Goal: Entertainment & Leisure: Browse casually

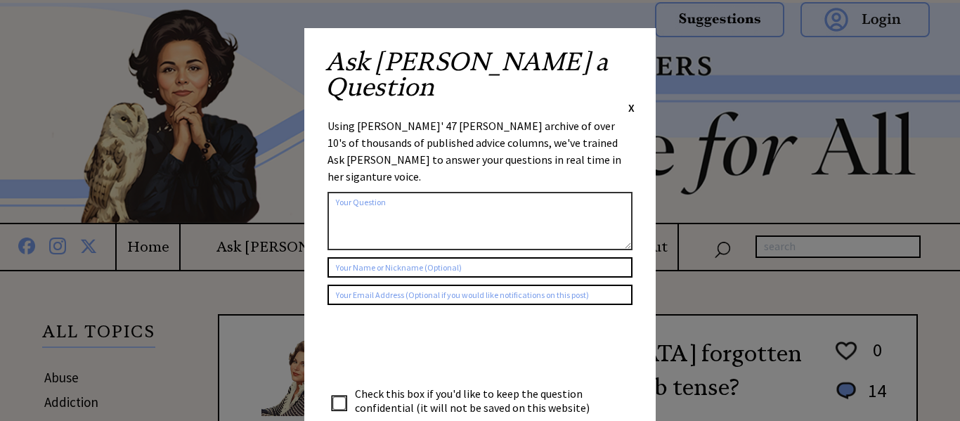
click at [631, 101] on span "X" at bounding box center [631, 108] width 6 height 14
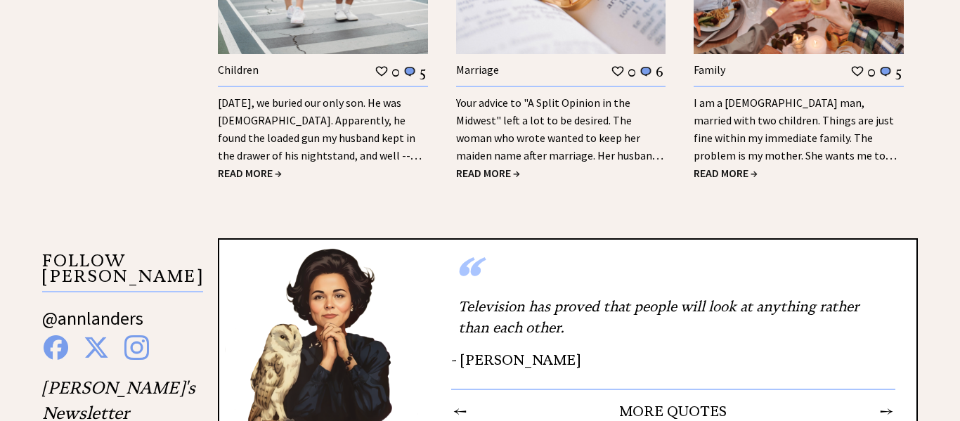
scroll to position [2039, 0]
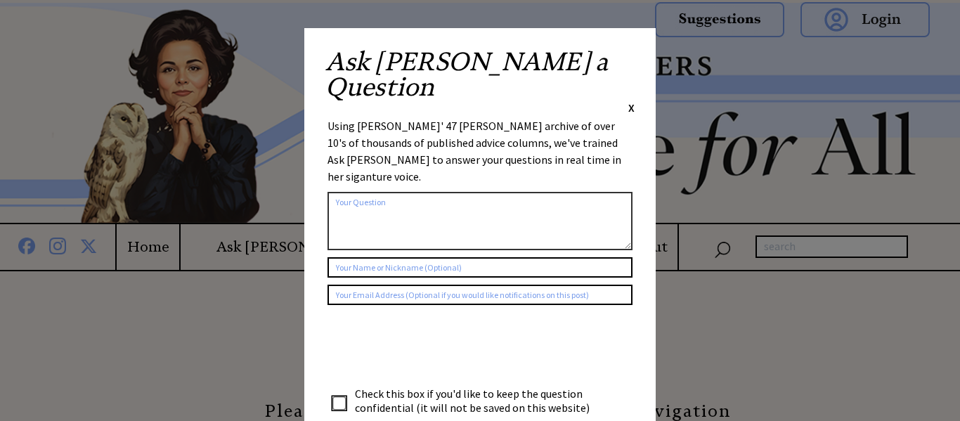
click at [629, 101] on span "X" at bounding box center [631, 108] width 6 height 14
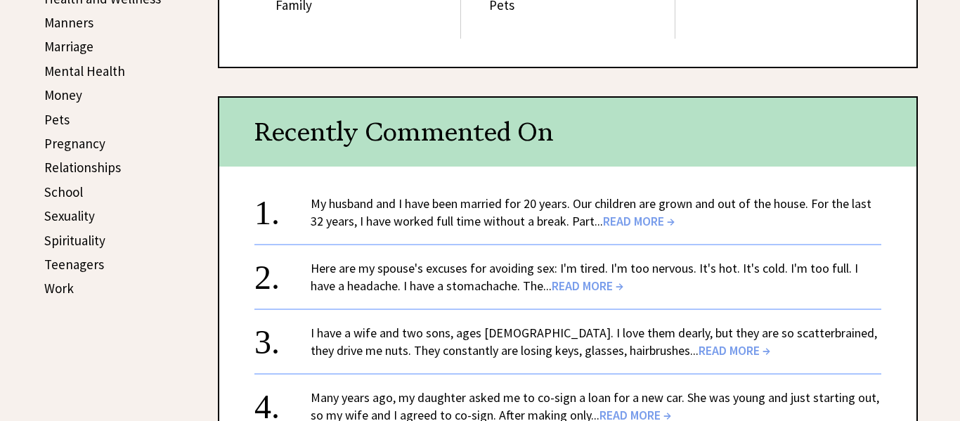
scroll to position [623, 0]
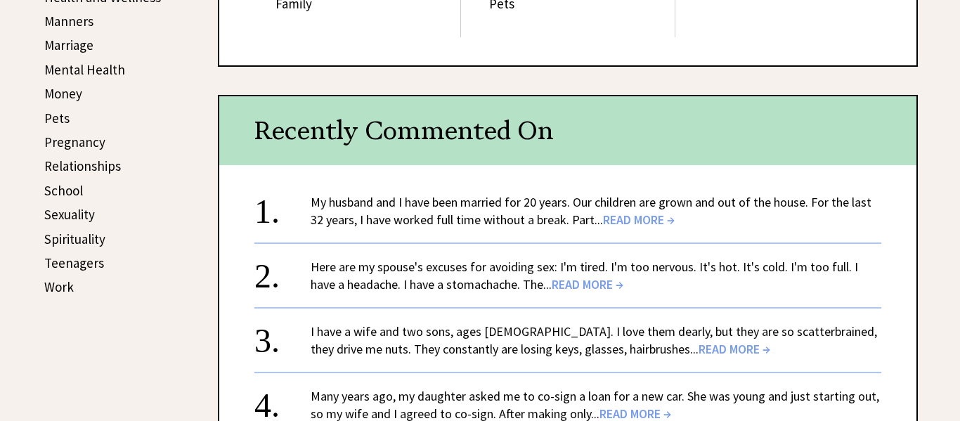
click at [636, 224] on span "READ MORE →" at bounding box center [639, 220] width 72 height 16
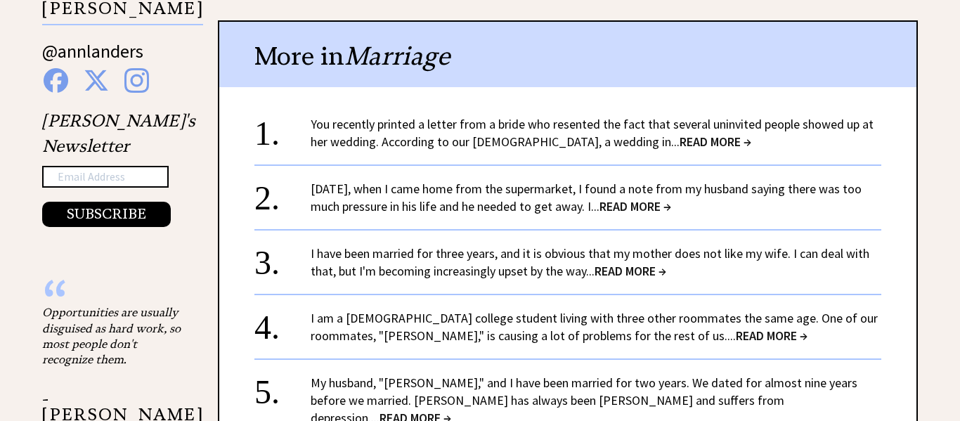
scroll to position [1462, 0]
click at [652, 210] on span "READ MORE →" at bounding box center [636, 206] width 72 height 16
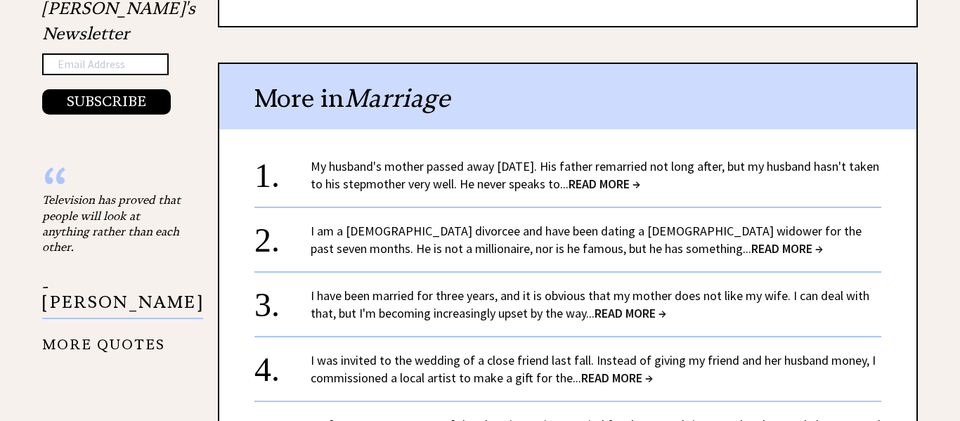
scroll to position [1573, 0]
click at [640, 176] on span "READ MORE →" at bounding box center [605, 184] width 72 height 16
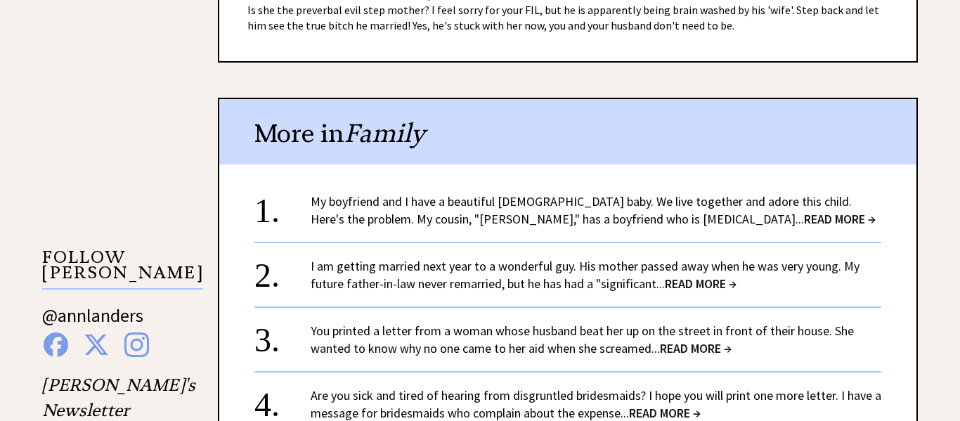
scroll to position [1199, 0]
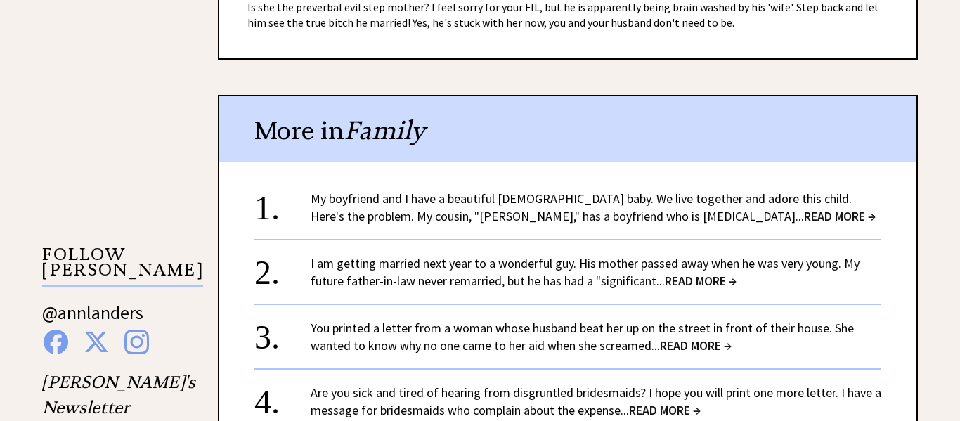
click at [804, 208] on span "READ MORE →" at bounding box center [840, 216] width 72 height 16
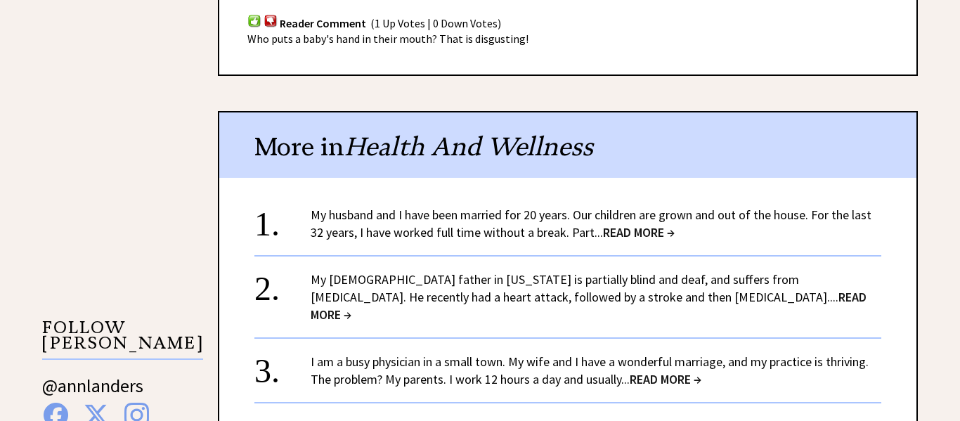
scroll to position [1135, 0]
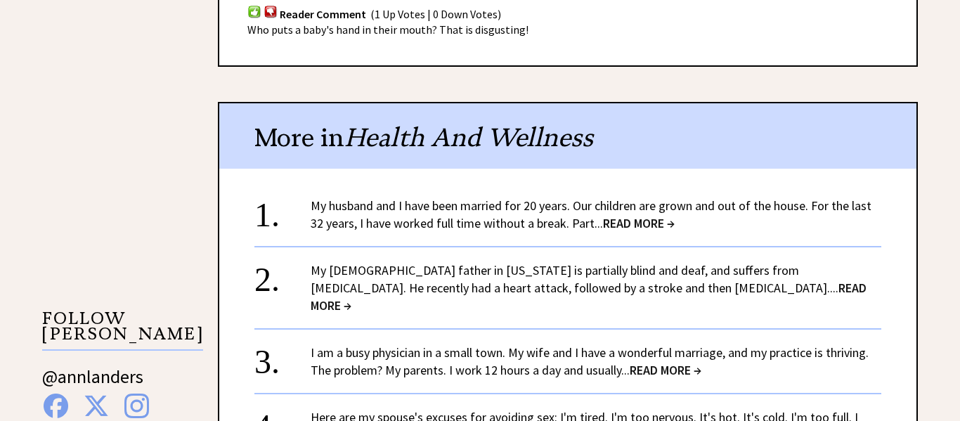
click at [641, 280] on span "READ MORE →" at bounding box center [589, 297] width 556 height 34
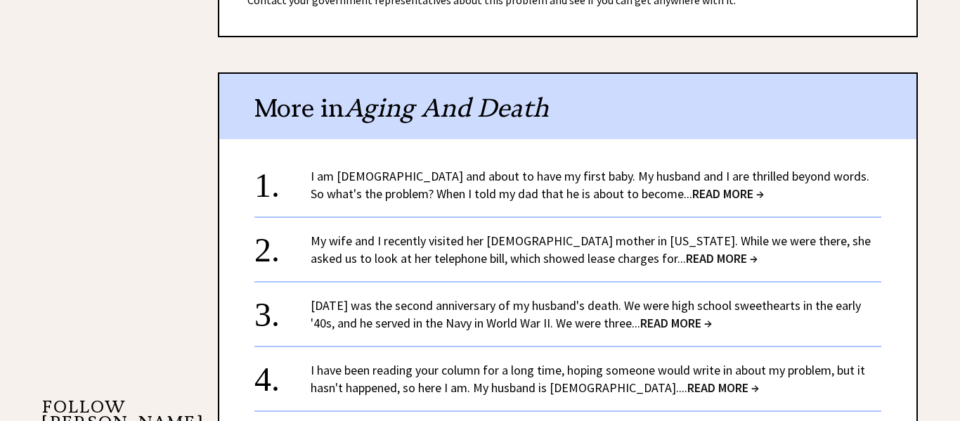
scroll to position [1046, 0]
click at [692, 186] on span "READ MORE →" at bounding box center [728, 194] width 72 height 16
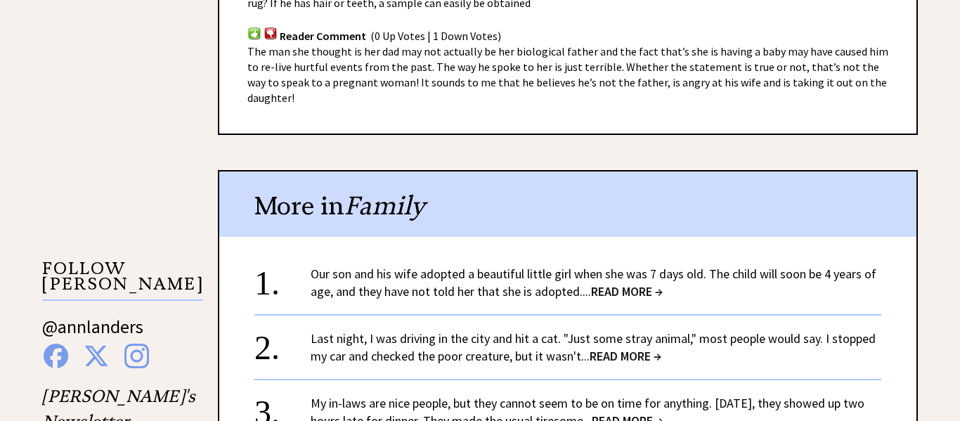
scroll to position [1187, 0]
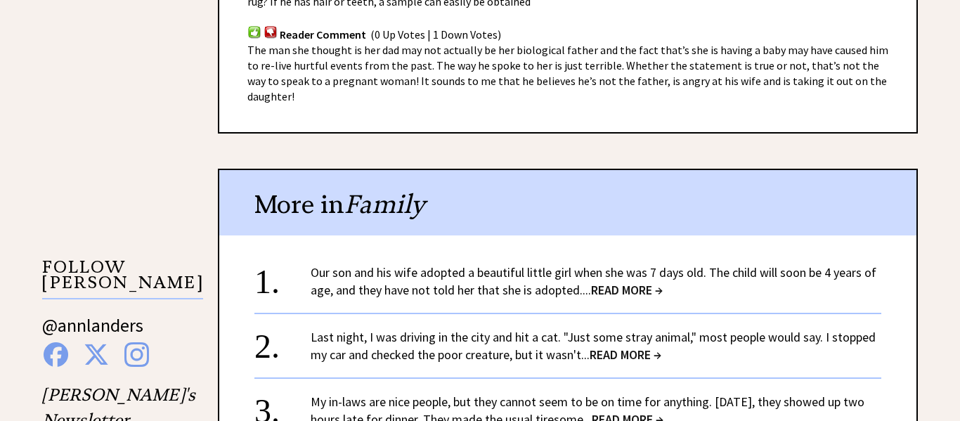
click at [624, 282] on span "READ MORE →" at bounding box center [627, 290] width 72 height 16
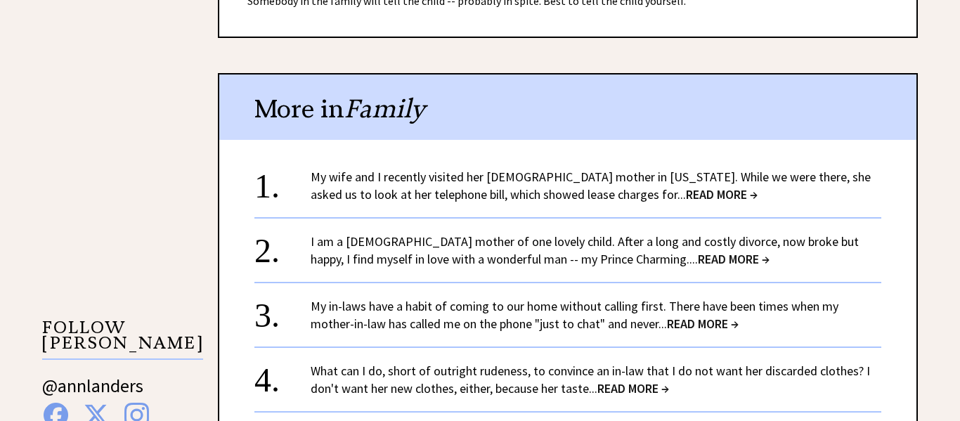
scroll to position [1129, 0]
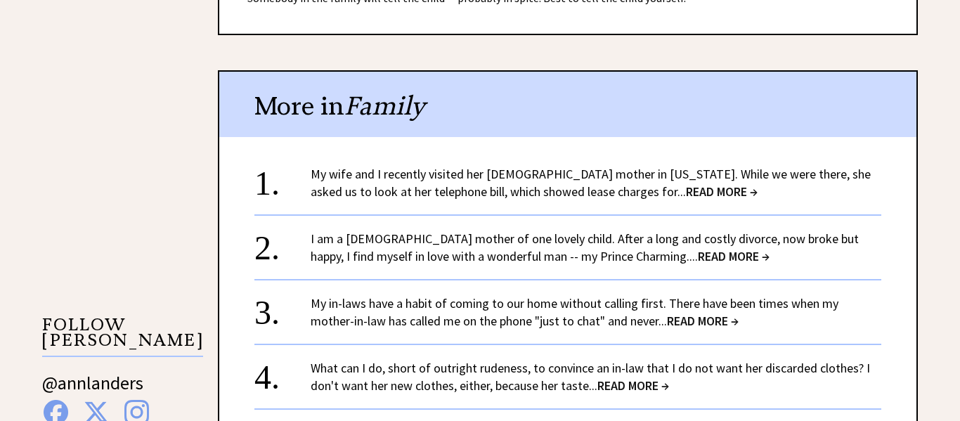
click at [686, 197] on span "READ MORE →" at bounding box center [722, 191] width 72 height 16
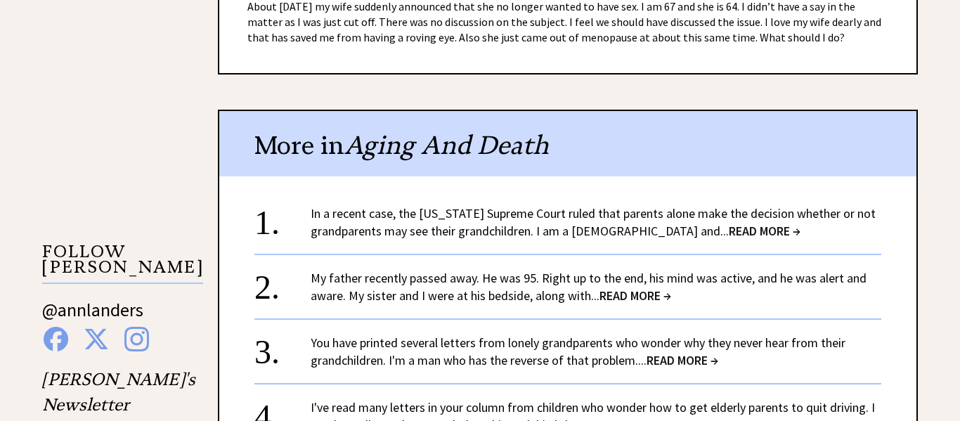
scroll to position [1208, 0]
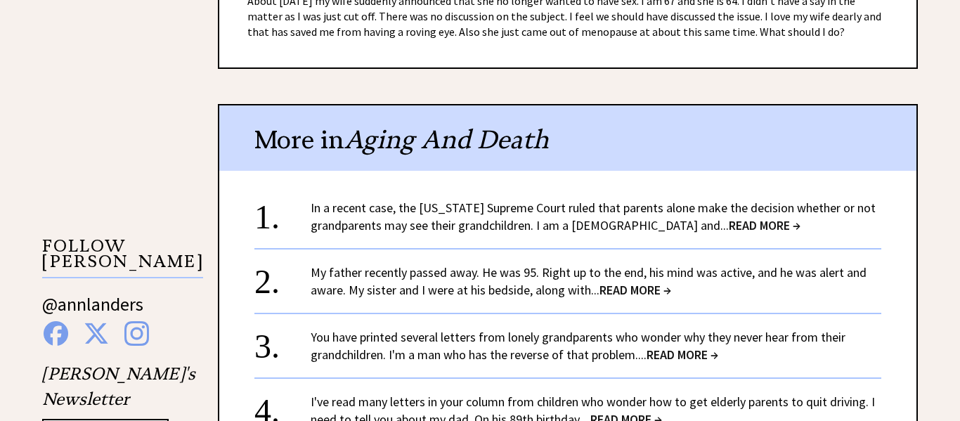
click at [631, 282] on span "READ MORE →" at bounding box center [636, 290] width 72 height 16
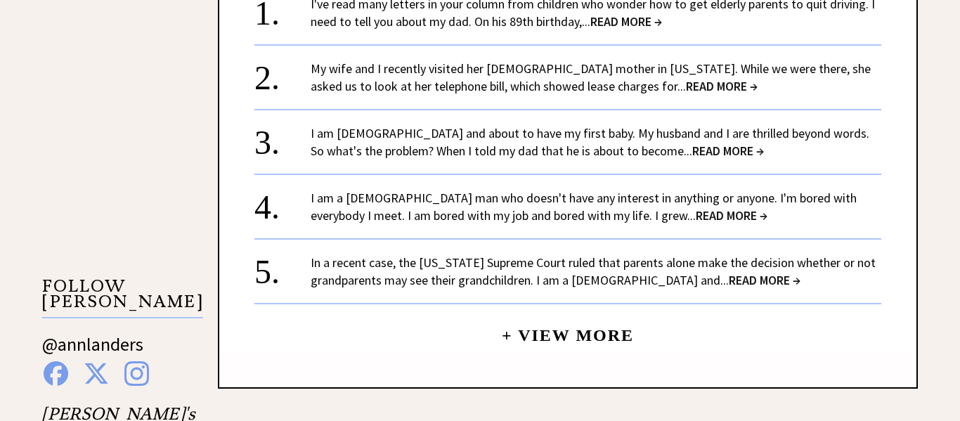
scroll to position [1300, 0]
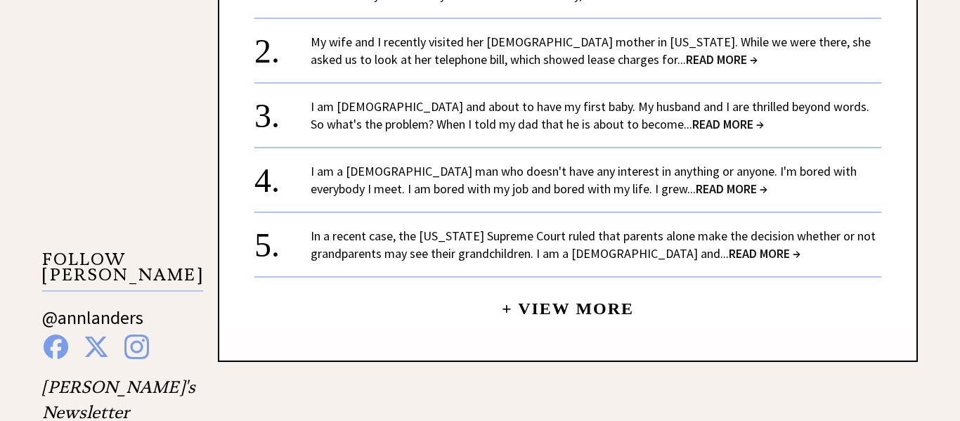
click at [696, 181] on span "READ MORE →" at bounding box center [732, 189] width 72 height 16
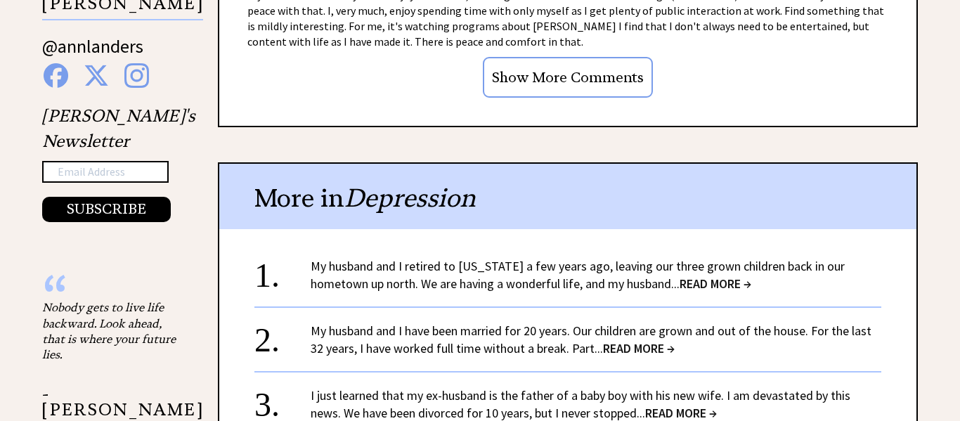
scroll to position [1466, 0]
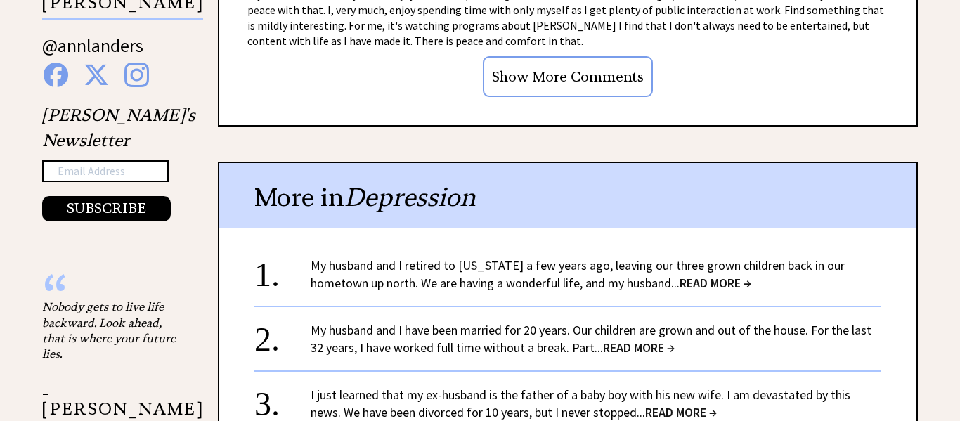
click at [680, 275] on span "READ MORE →" at bounding box center [716, 283] width 72 height 16
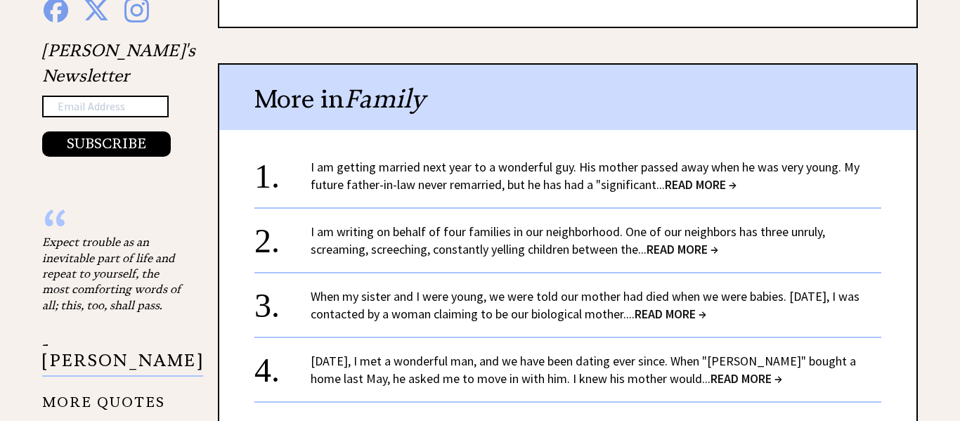
scroll to position [1540, 0]
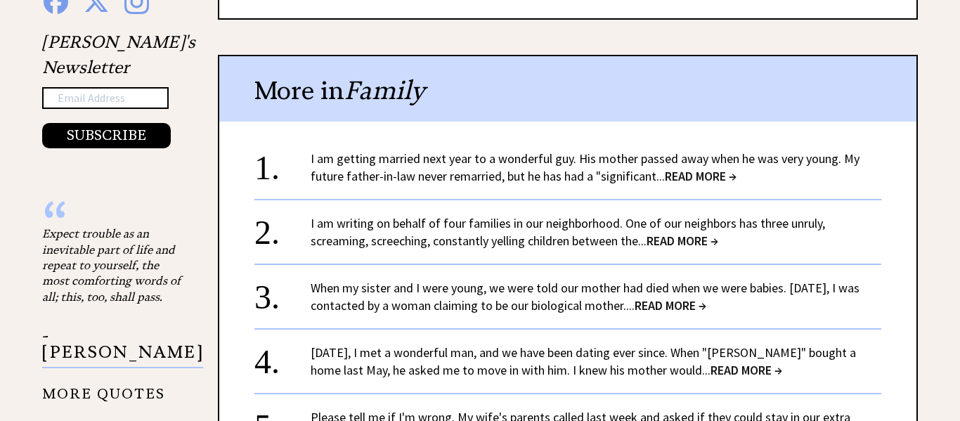
click at [714, 168] on span "READ MORE →" at bounding box center [701, 176] width 72 height 16
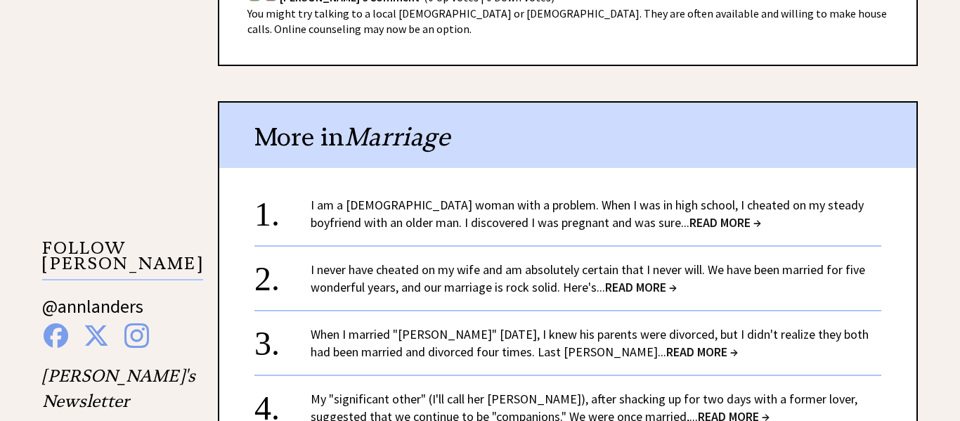
scroll to position [1211, 0]
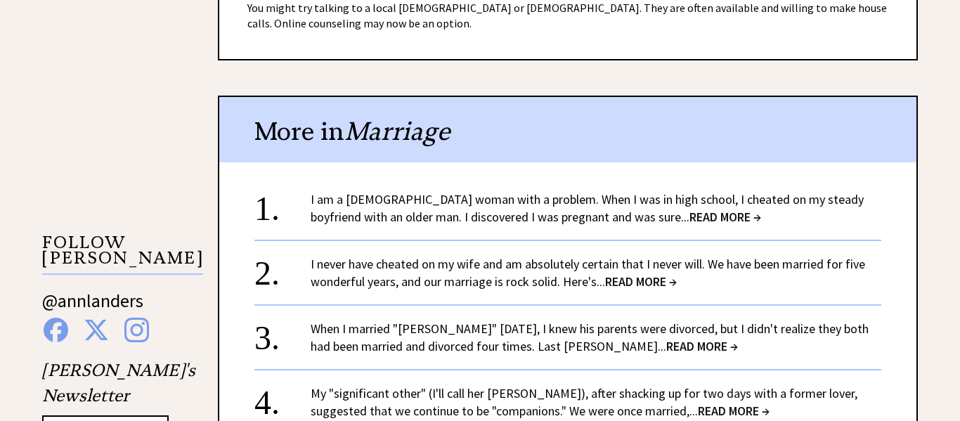
click at [690, 219] on span "READ MORE →" at bounding box center [726, 217] width 72 height 16
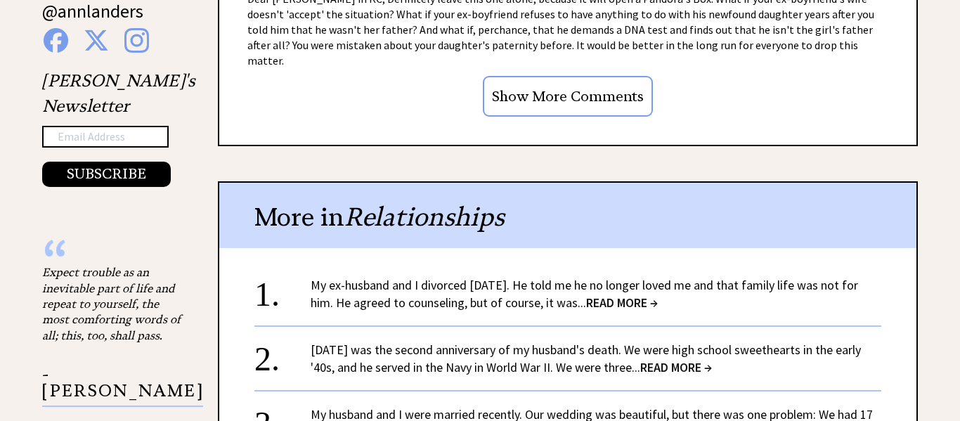
scroll to position [1505, 0]
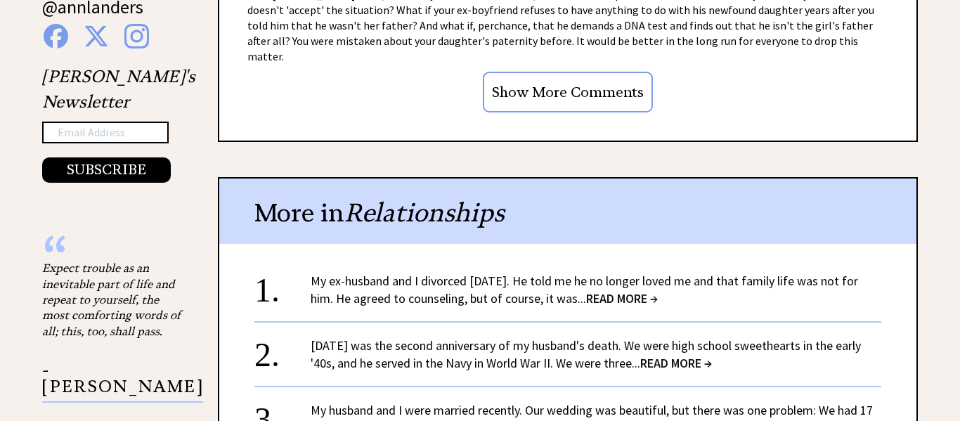
click at [633, 290] on span "READ MORE →" at bounding box center [622, 298] width 72 height 16
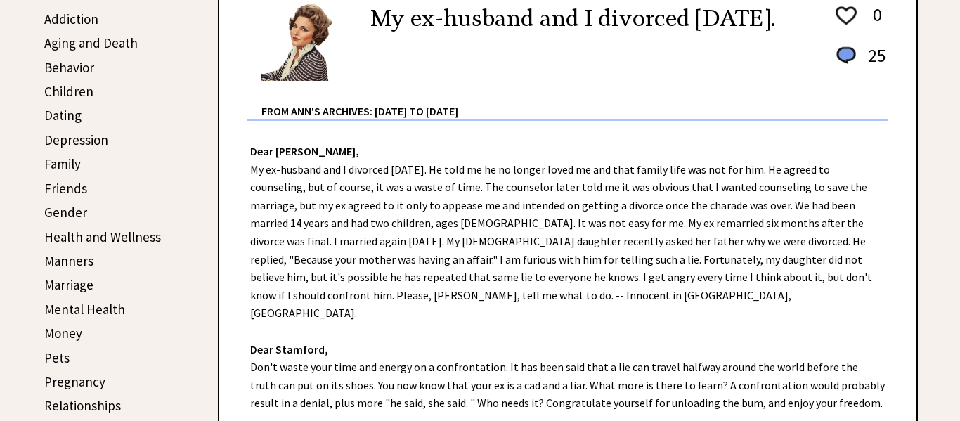
scroll to position [389, 0]
